Goal: Task Accomplishment & Management: Complete application form

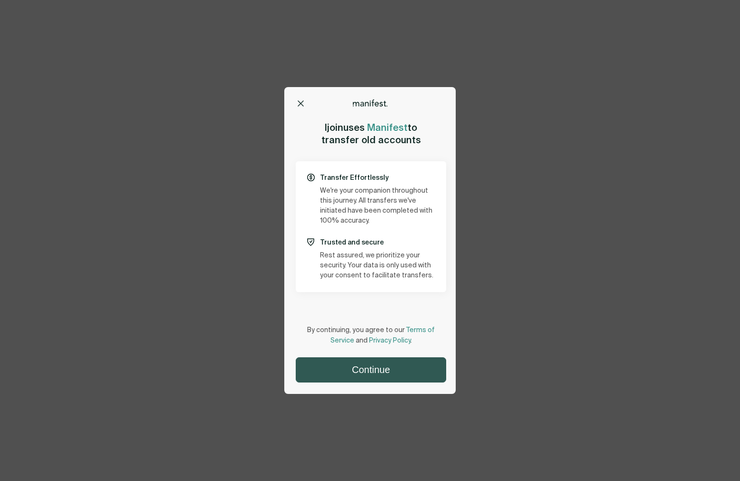
click at [372, 370] on button "Continue" at bounding box center [370, 370] width 149 height 24
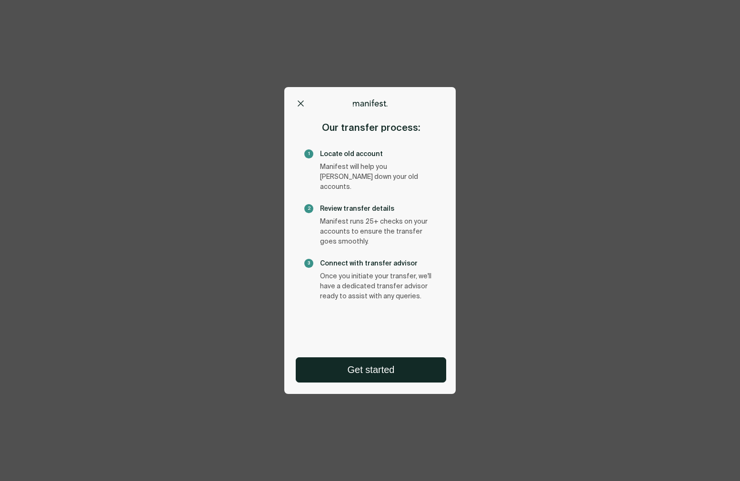
click at [373, 367] on button "Get started" at bounding box center [370, 370] width 149 height 24
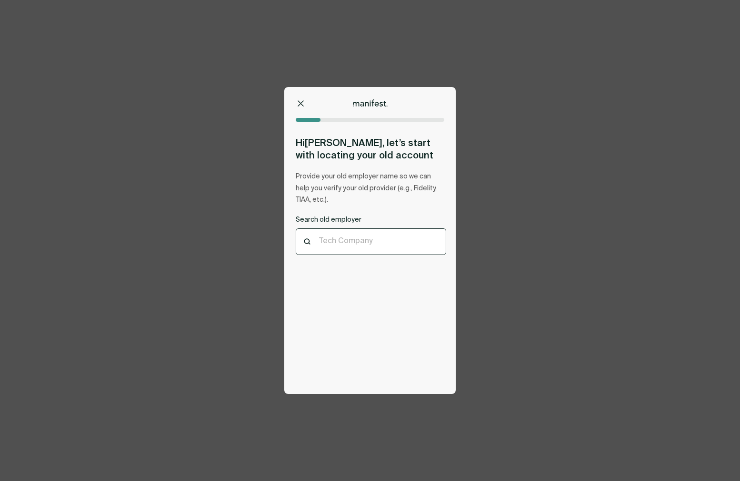
click at [354, 247] on div "Tech Company" at bounding box center [370, 242] width 149 height 26
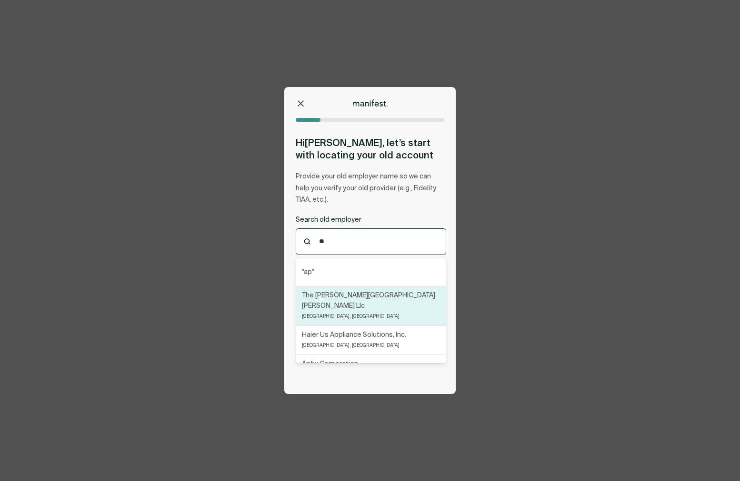
click at [350, 305] on p "The [PERSON_NAME][GEOGRAPHIC_DATA][PERSON_NAME] Llc" at bounding box center [371, 300] width 138 height 21
type input "**"
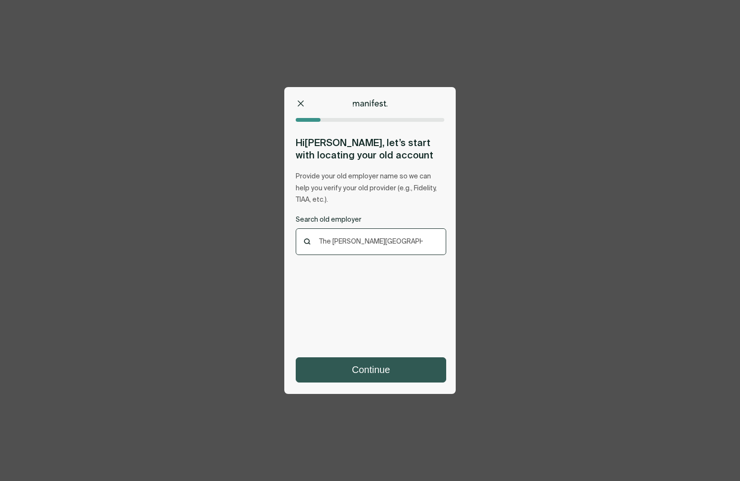
click at [365, 369] on button "Continue" at bounding box center [370, 370] width 149 height 24
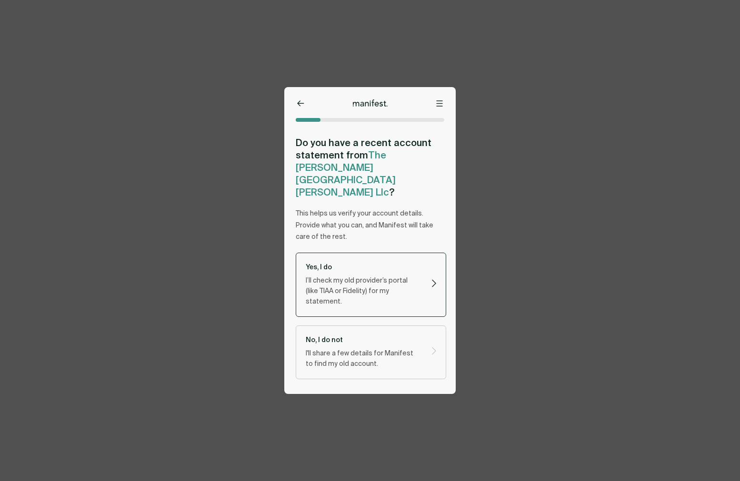
click at [360, 276] on p "I’ll check my old provider’s portal (like TIAA or Fidelity) for my statement." at bounding box center [363, 291] width 114 height 31
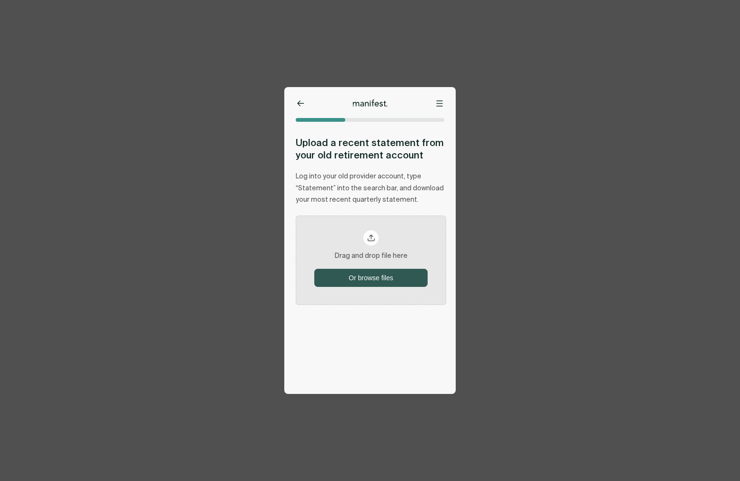
click at [370, 270] on button "Or browse files" at bounding box center [371, 277] width 112 height 17
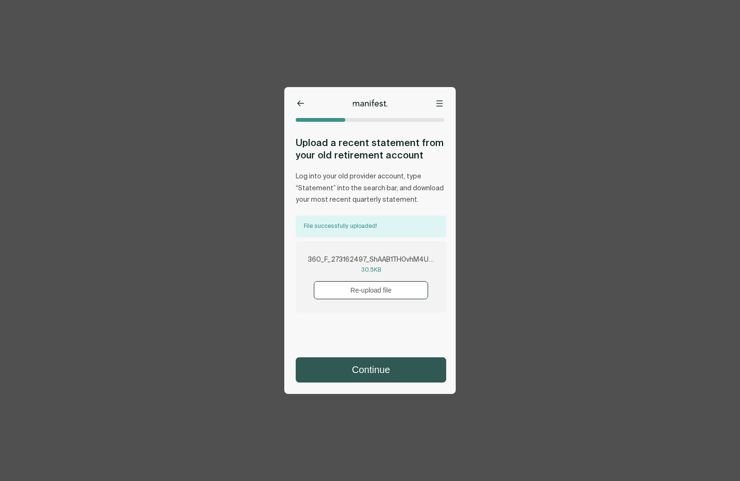
click at [385, 364] on button "Continue" at bounding box center [370, 370] width 149 height 24
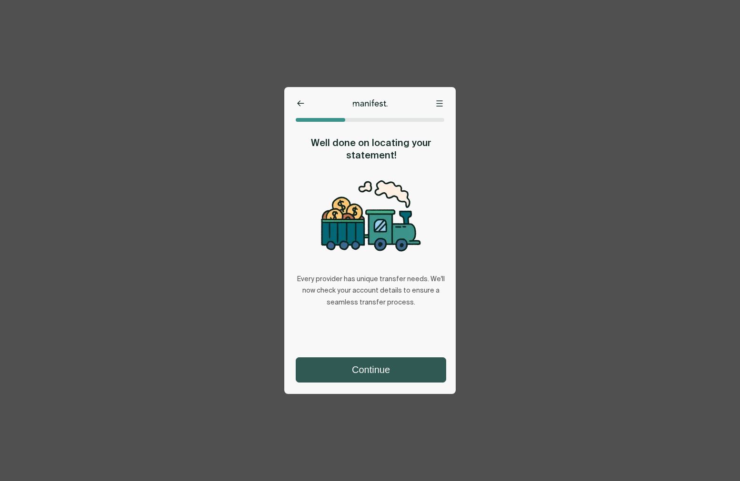
click at [385, 364] on button "Continue" at bounding box center [370, 370] width 149 height 24
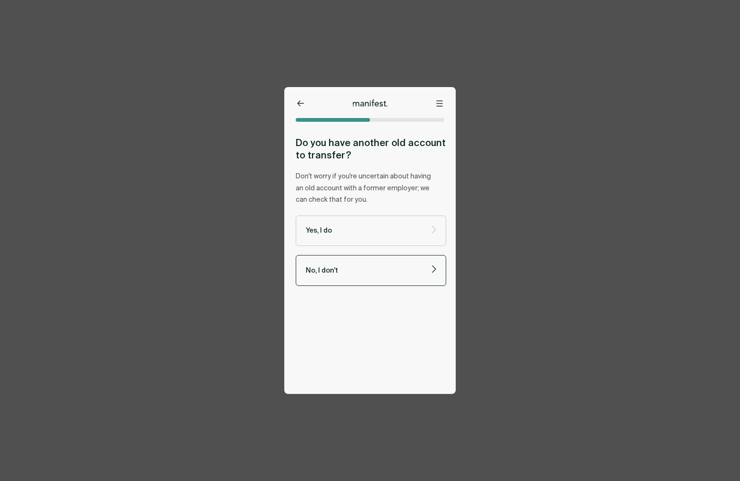
click at [358, 274] on p "No, I don't" at bounding box center [363, 270] width 114 height 9
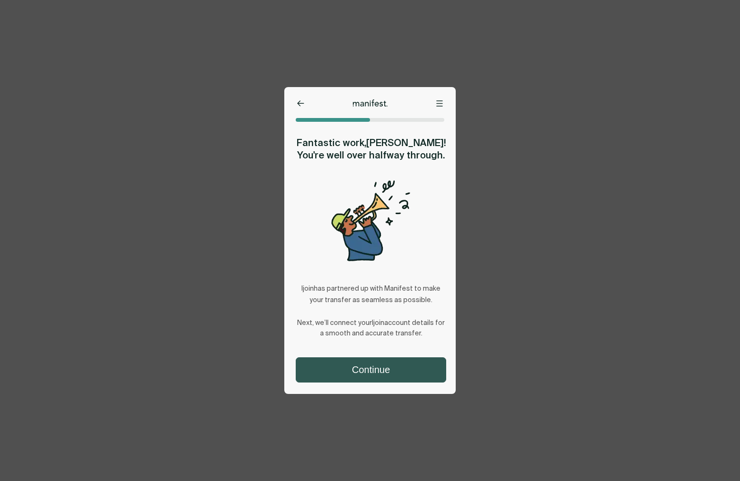
click at [390, 365] on button "Continue" at bounding box center [370, 370] width 149 height 24
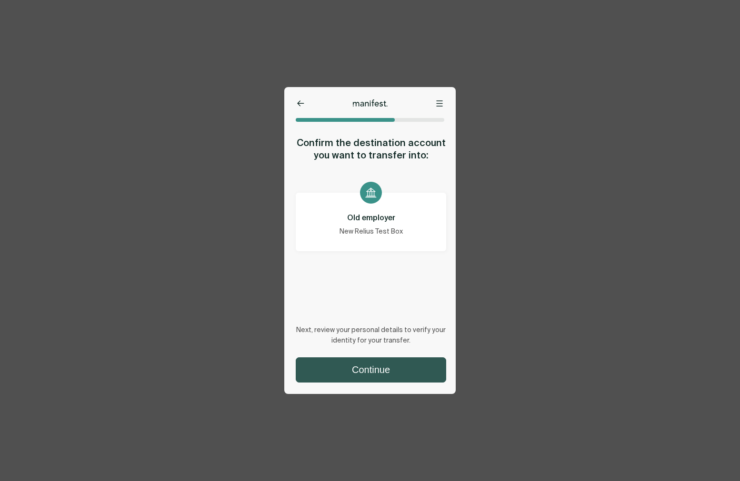
click at [381, 370] on button "Continue" at bounding box center [370, 370] width 149 height 24
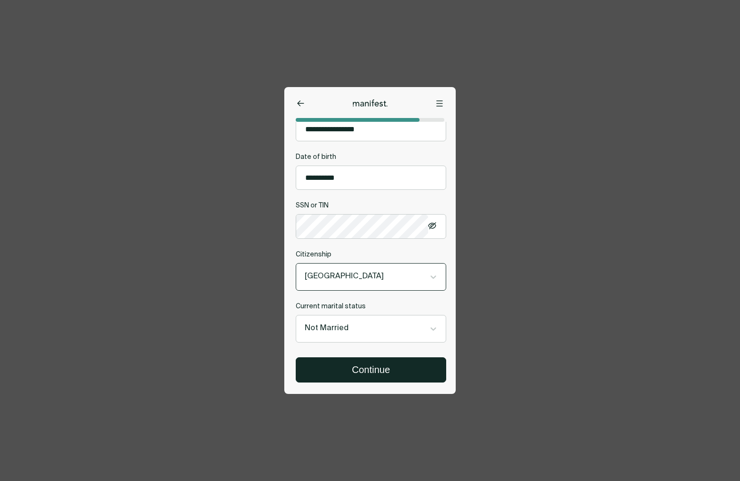
scroll to position [303, 0]
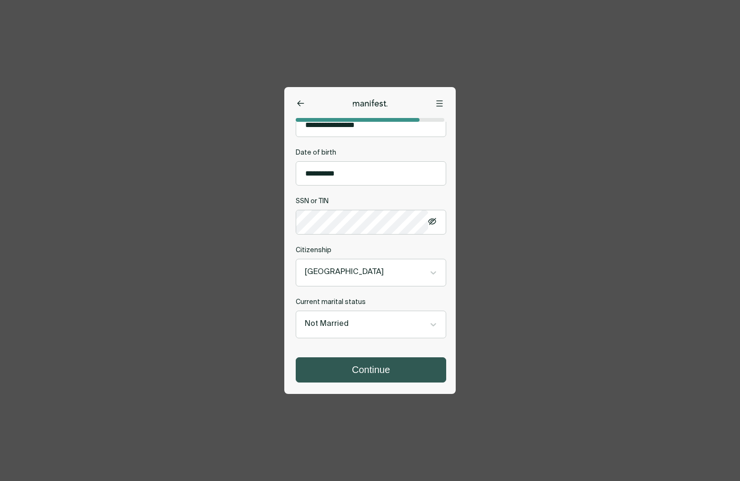
click at [375, 370] on button "Continue" at bounding box center [370, 370] width 149 height 24
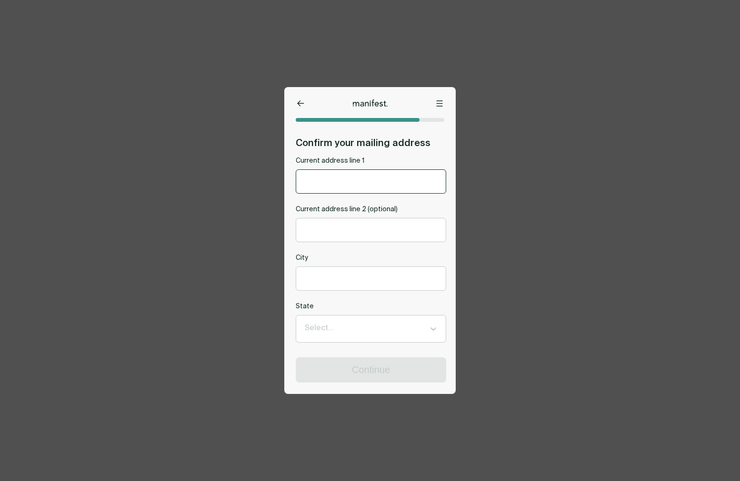
click at [345, 186] on input "Current address line 1" at bounding box center [370, 181] width 149 height 23
type input "********"
click at [345, 281] on input "City" at bounding box center [370, 278] width 149 height 23
type input "*****"
click at [356, 333] on div at bounding box center [362, 329] width 115 height 12
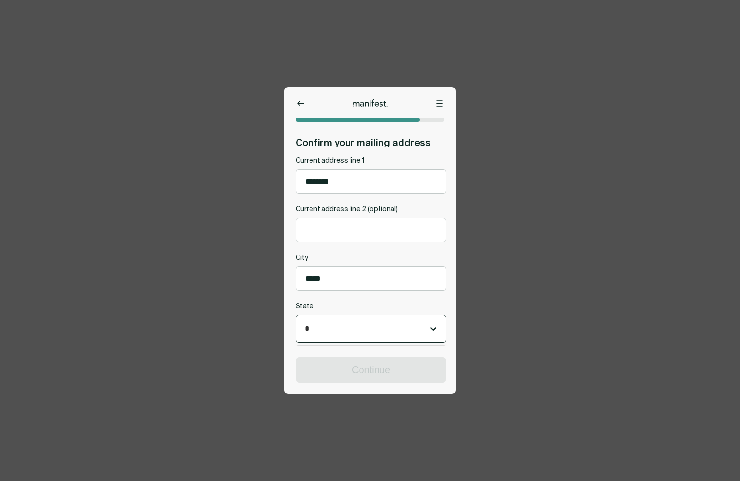
type input "**"
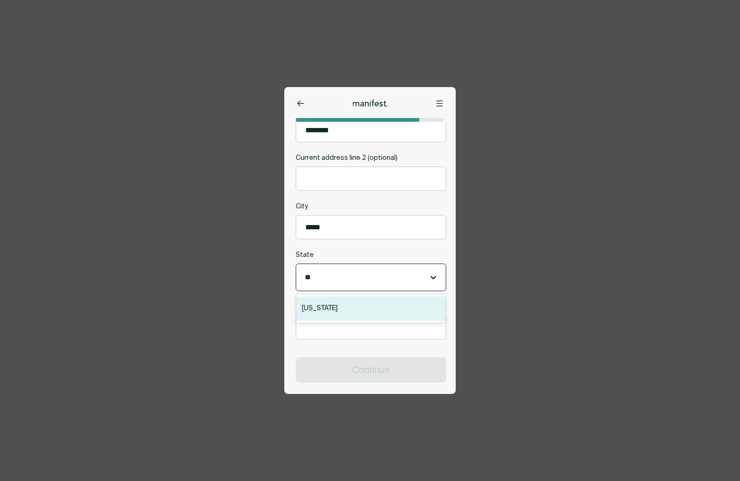
scroll to position [54, 0]
click at [346, 308] on div "[US_STATE]" at bounding box center [370, 307] width 149 height 24
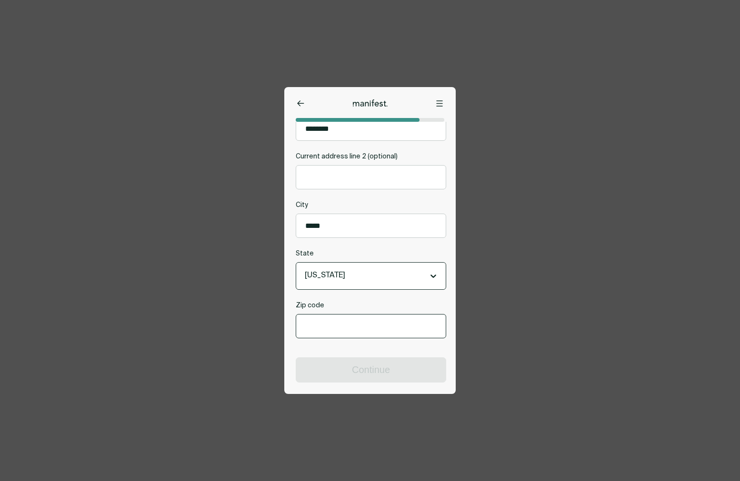
click at [349, 322] on input "Zip code" at bounding box center [370, 326] width 149 height 23
type input "*****"
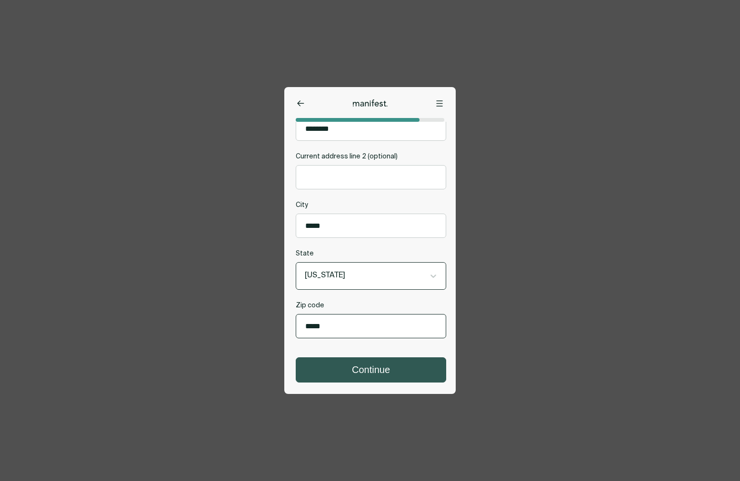
click at [361, 373] on button "Continue" at bounding box center [370, 370] width 149 height 24
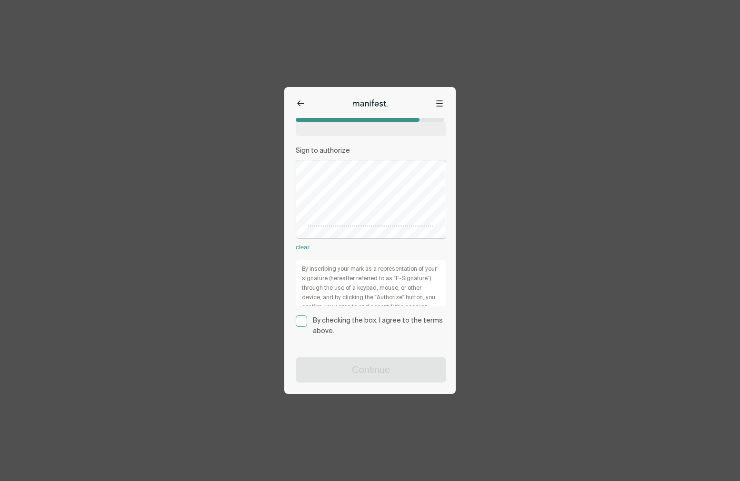
scroll to position [146, 0]
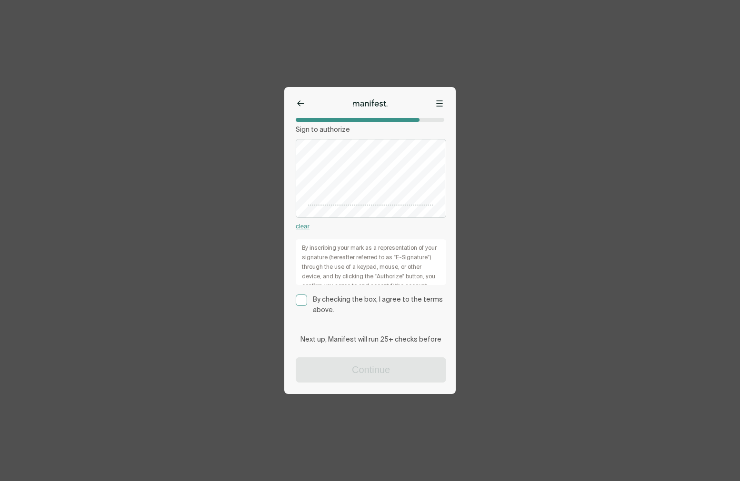
drag, startPoint x: 298, startPoint y: 288, endPoint x: 316, endPoint y: 288, distance: 18.6
click at [299, 295] on rect at bounding box center [301, 300] width 11 height 11
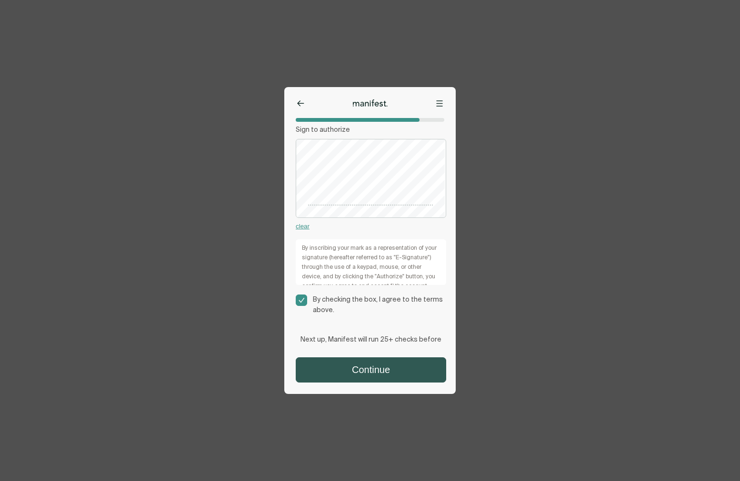
click at [363, 365] on button "Continue" at bounding box center [370, 370] width 149 height 24
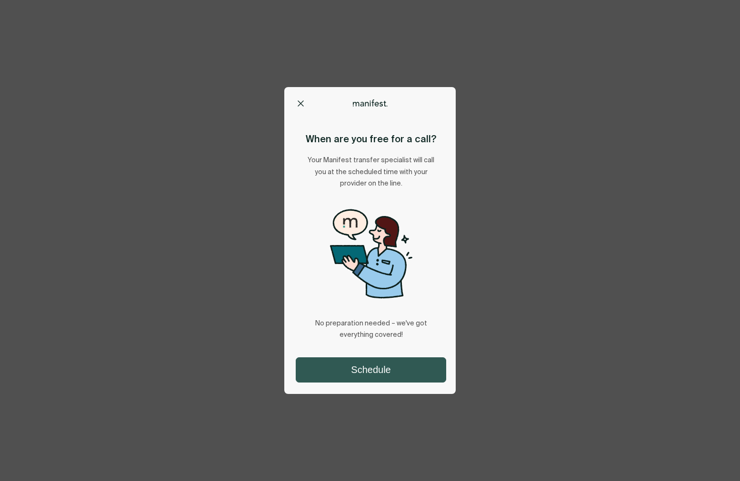
click at [345, 370] on button "Schedule" at bounding box center [370, 370] width 149 height 24
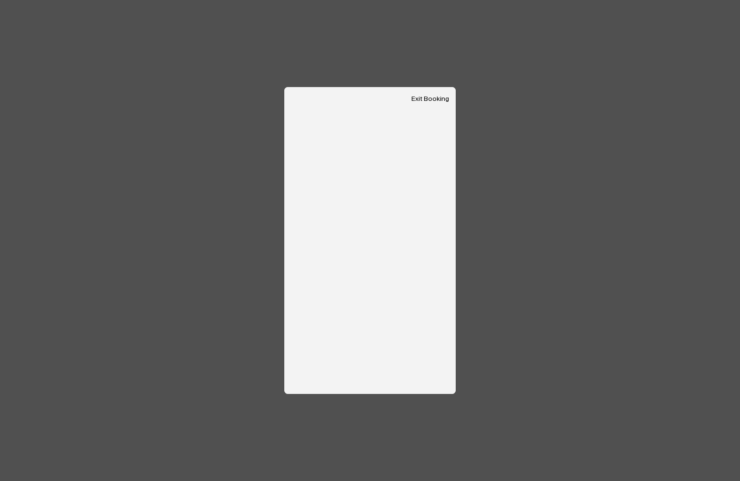
click at [421, 100] on button "Exit Booking" at bounding box center [430, 99] width 38 height 8
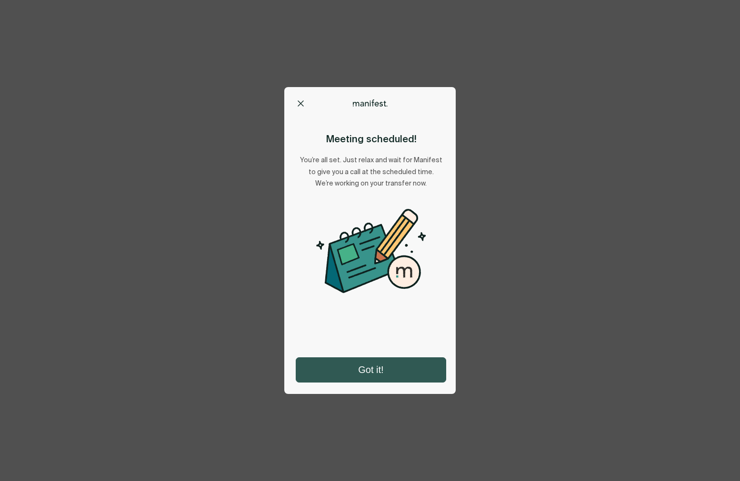
click at [386, 362] on button "Got it!" at bounding box center [370, 370] width 149 height 24
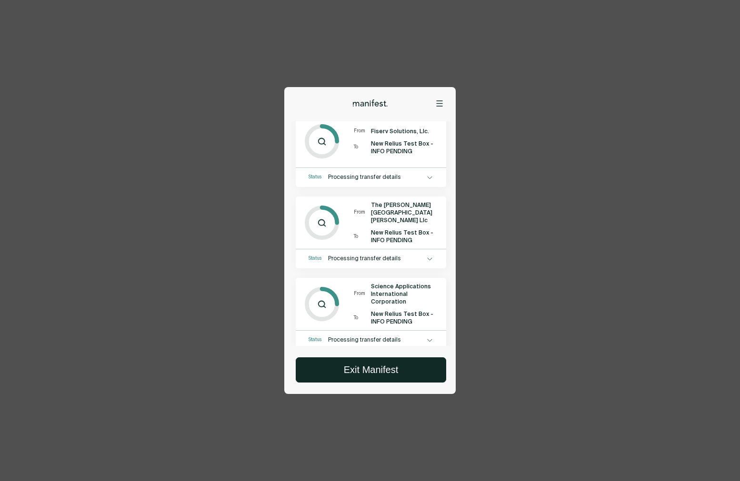
scroll to position [65, 0]
click at [374, 366] on button "Exit Manifest" at bounding box center [370, 370] width 149 height 24
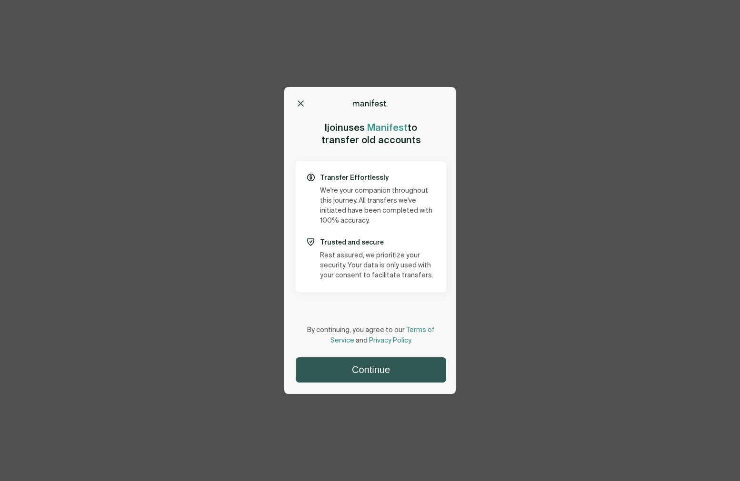
click at [389, 373] on button "Continue" at bounding box center [370, 370] width 149 height 24
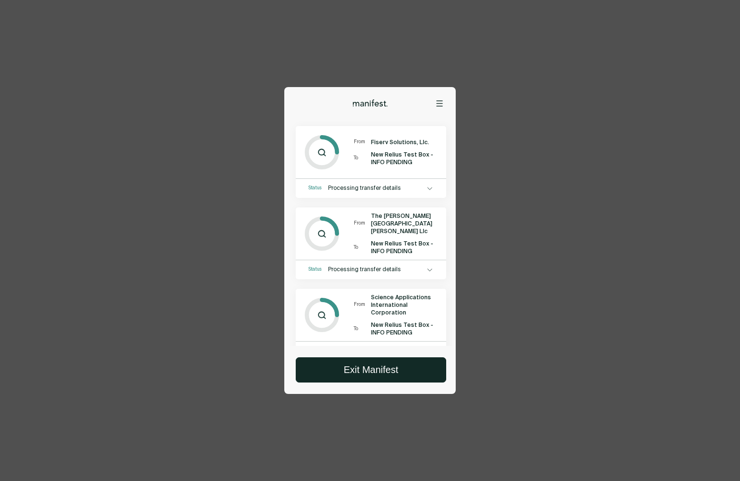
scroll to position [65, 0]
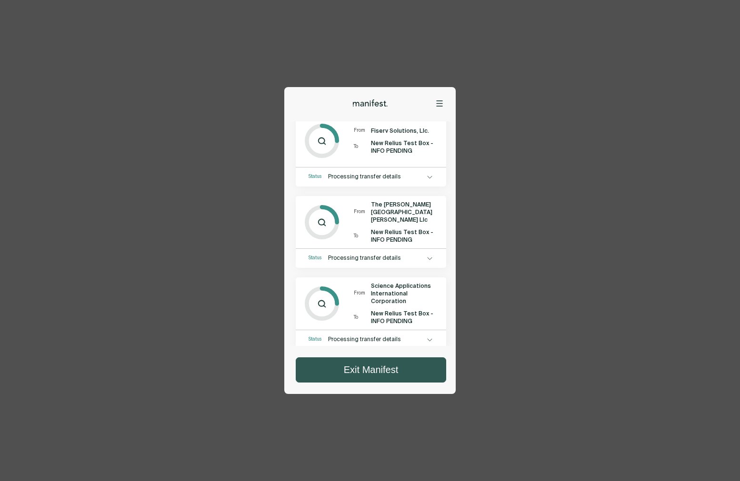
click at [381, 370] on button "Exit Manifest" at bounding box center [370, 370] width 149 height 24
